Goal: Task Accomplishment & Management: Manage account settings

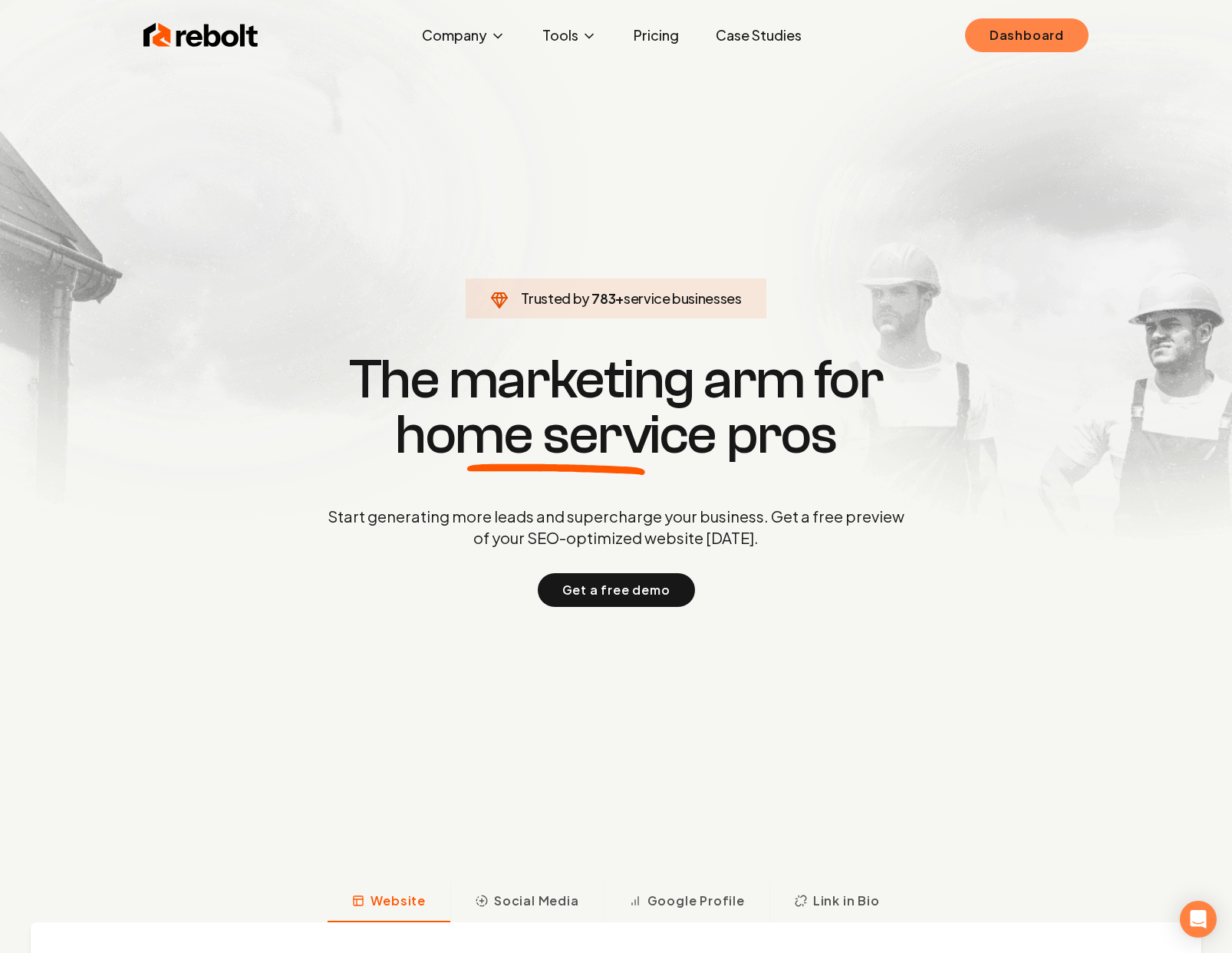
click at [1034, 40] on link "Dashboard" at bounding box center [1026, 34] width 124 height 33
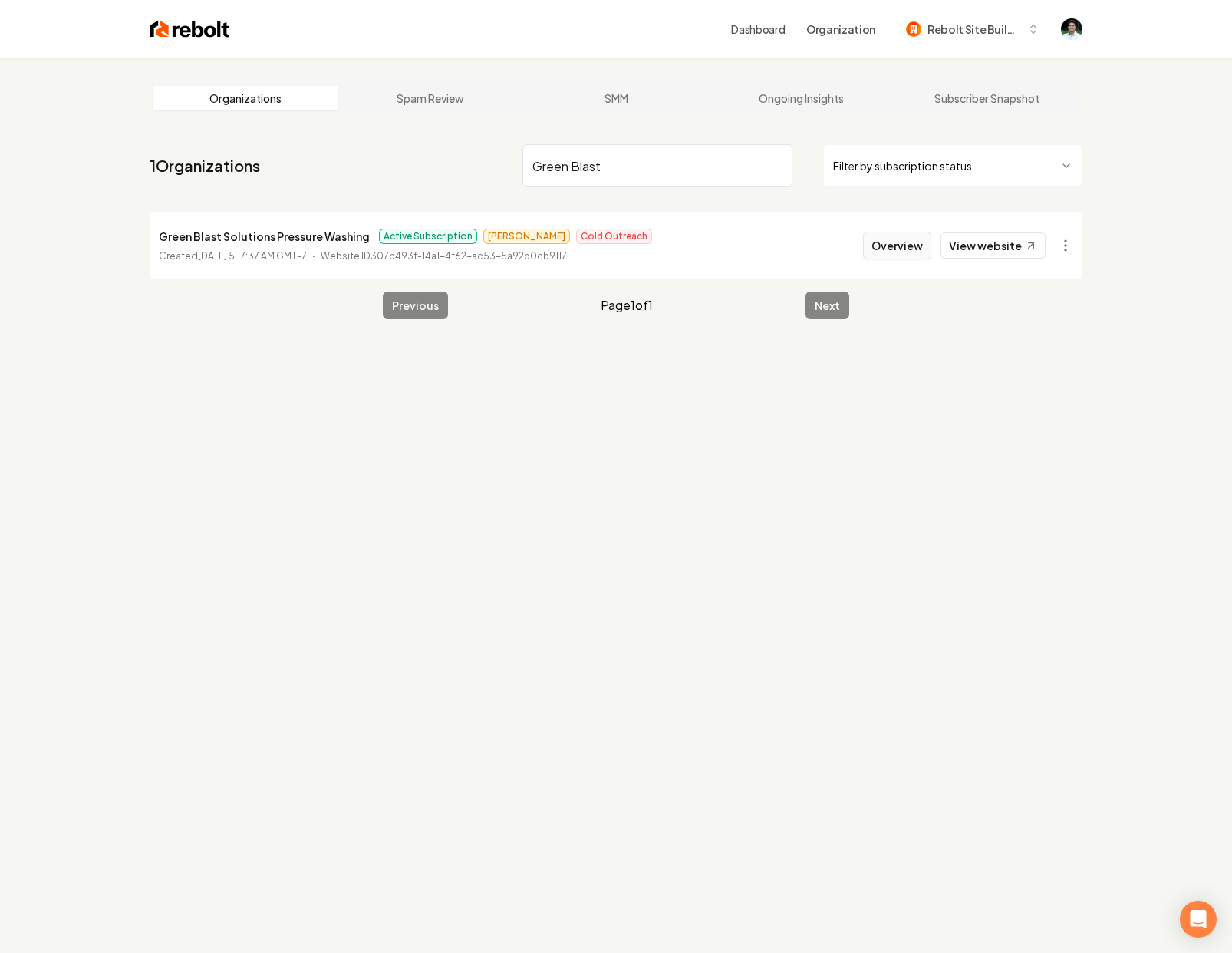
type input "Green Blast"
click at [902, 247] on button "Overview" at bounding box center [897, 245] width 69 height 28
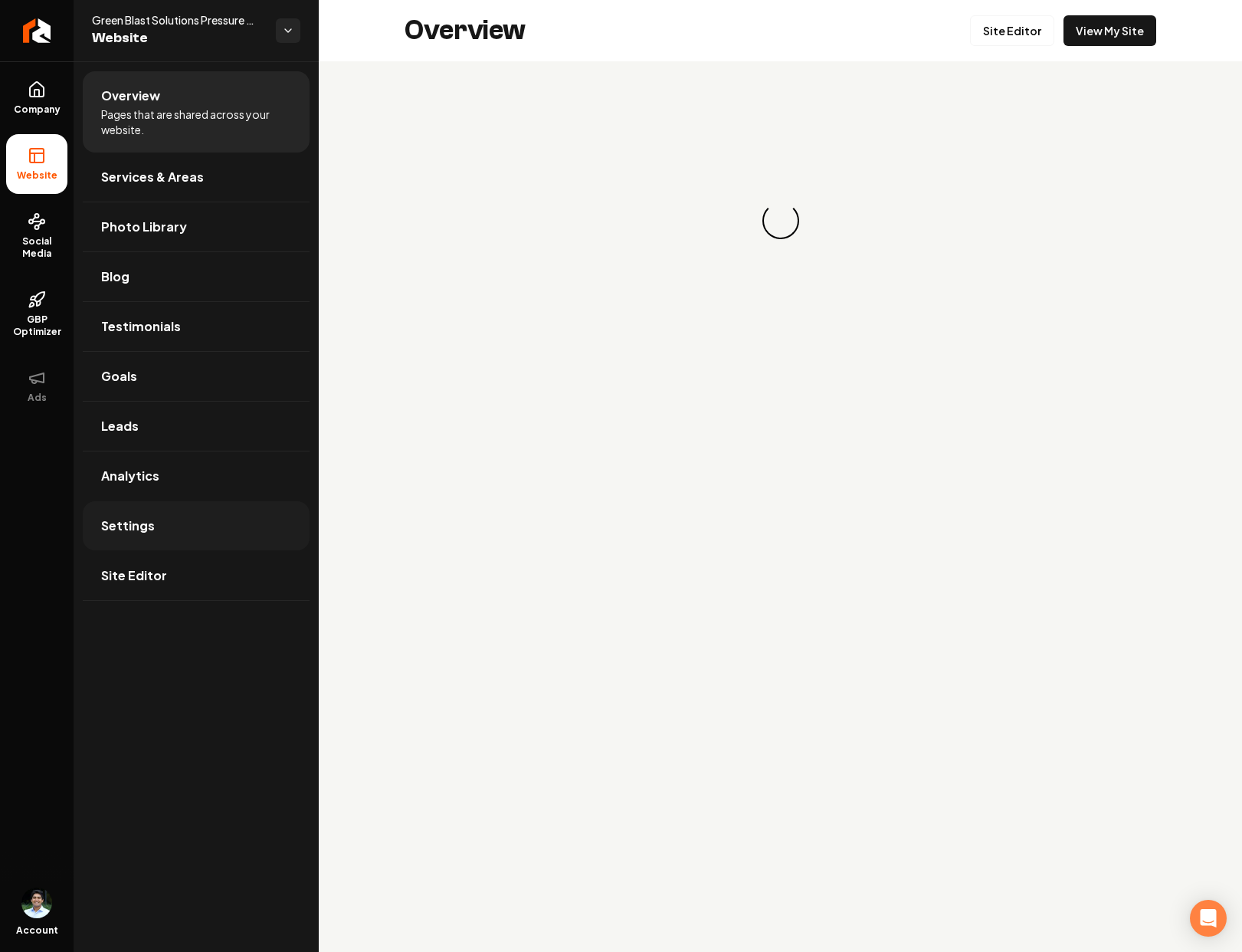
click at [165, 539] on link "Settings" at bounding box center [196, 525] width 227 height 49
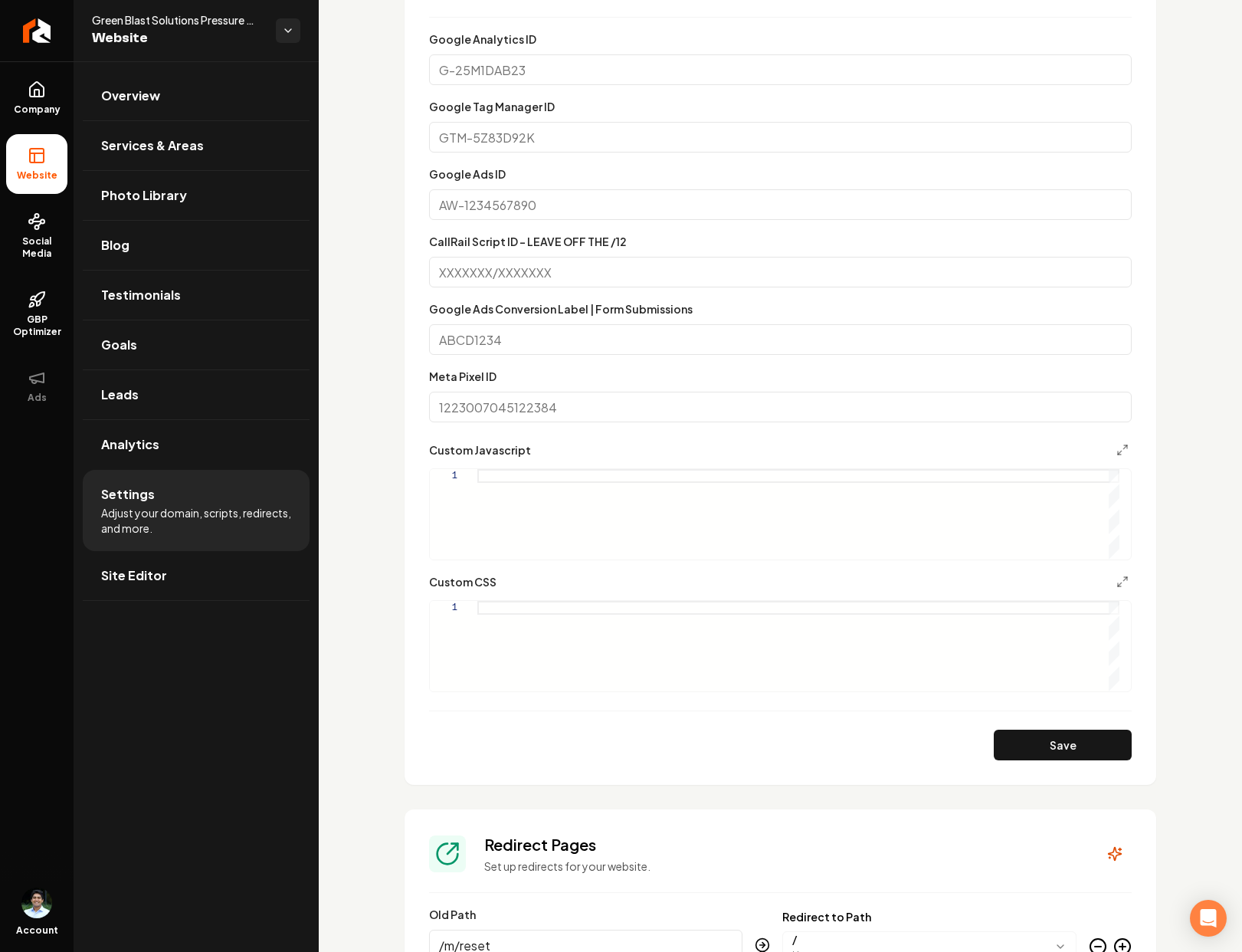
scroll to position [767, 0]
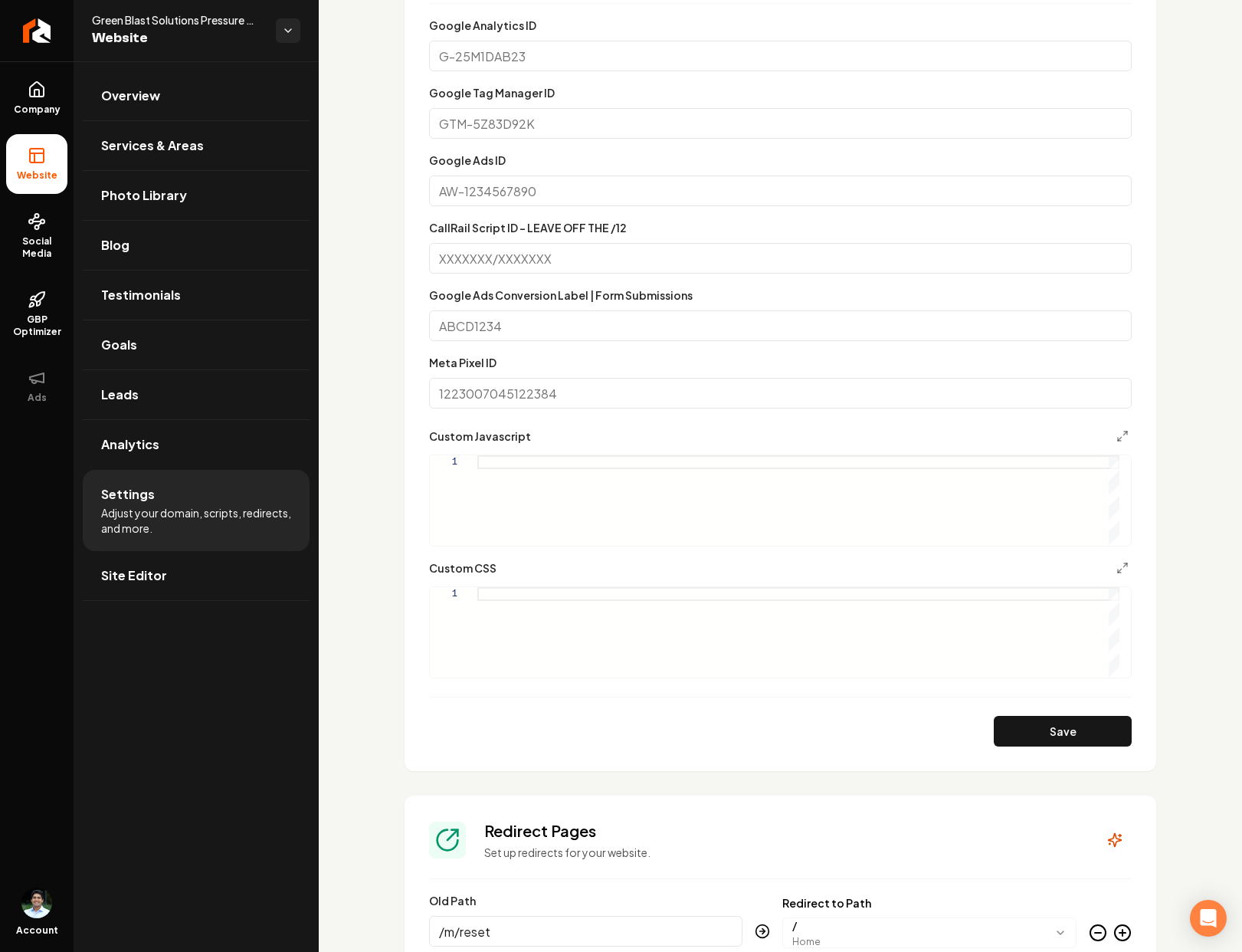
click at [518, 189] on input "Google Ads ID" at bounding box center [780, 191] width 703 height 31
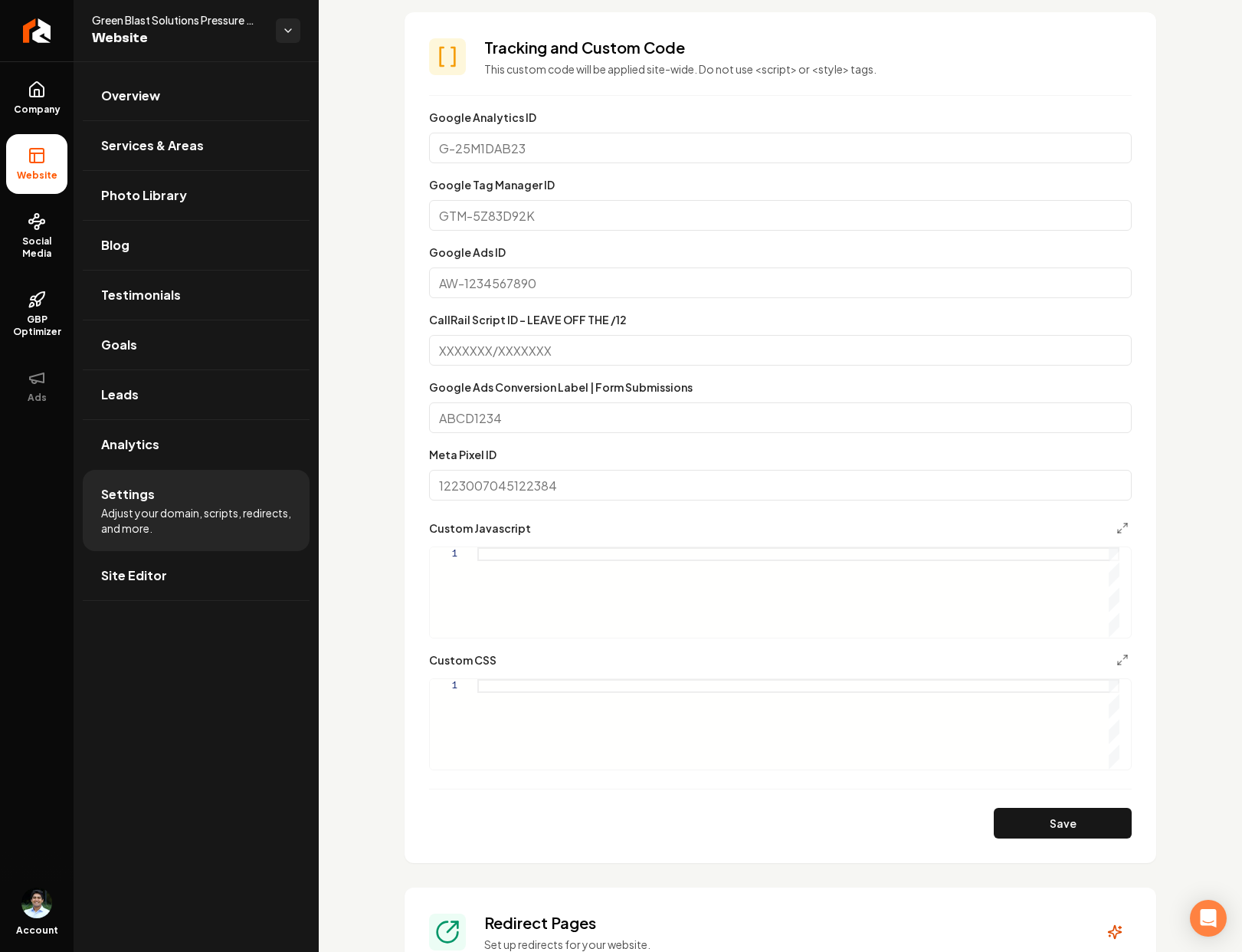
click at [577, 287] on input "Google Ads ID" at bounding box center [780, 283] width 703 height 31
paste input "AW-16637061221"
type input "AW-16637061221"
click at [514, 287] on input "Google Ads ID" at bounding box center [780, 283] width 703 height 31
paste input "AW-16637061221"
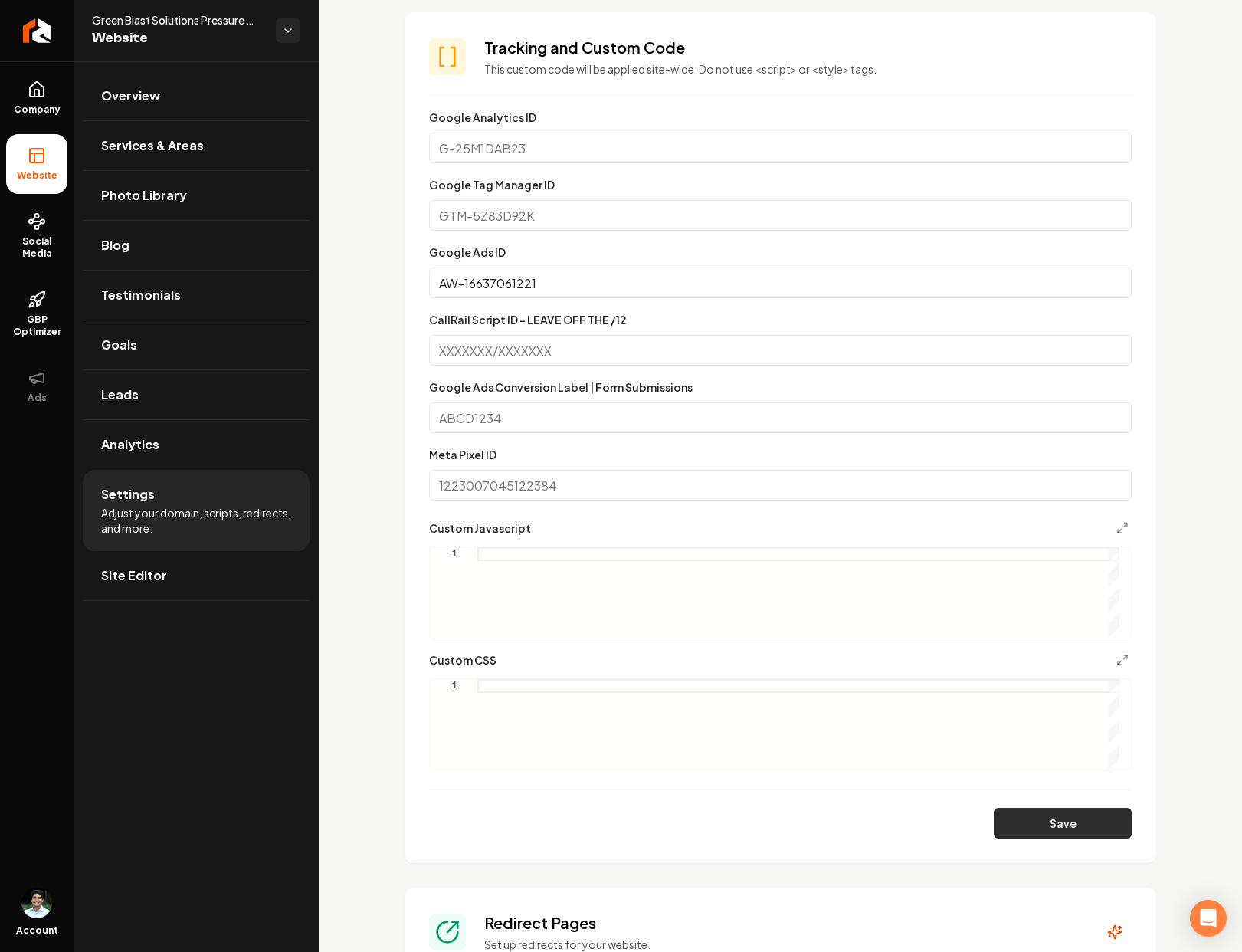
type input "AW-16637061221"
click at [1060, 827] on button "Save" at bounding box center [1062, 823] width 138 height 31
